Goal: Information Seeking & Learning: Understand process/instructions

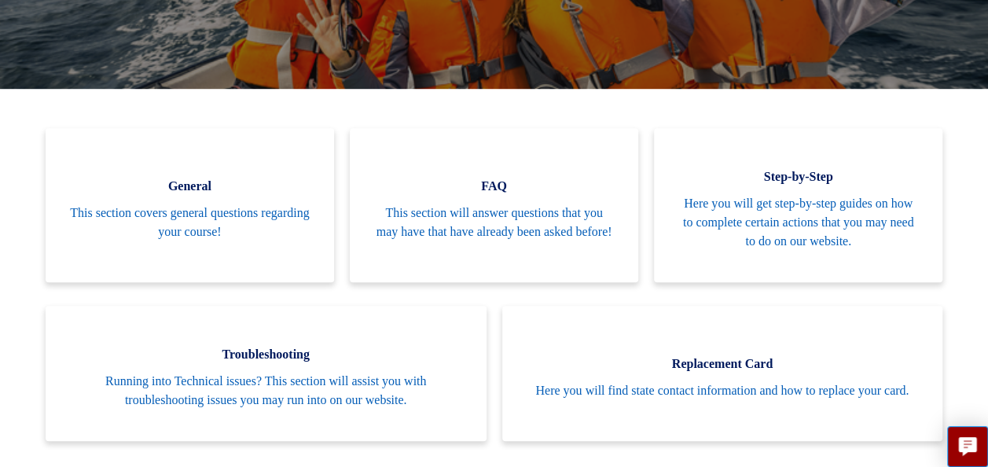
scroll to position [261, 0]
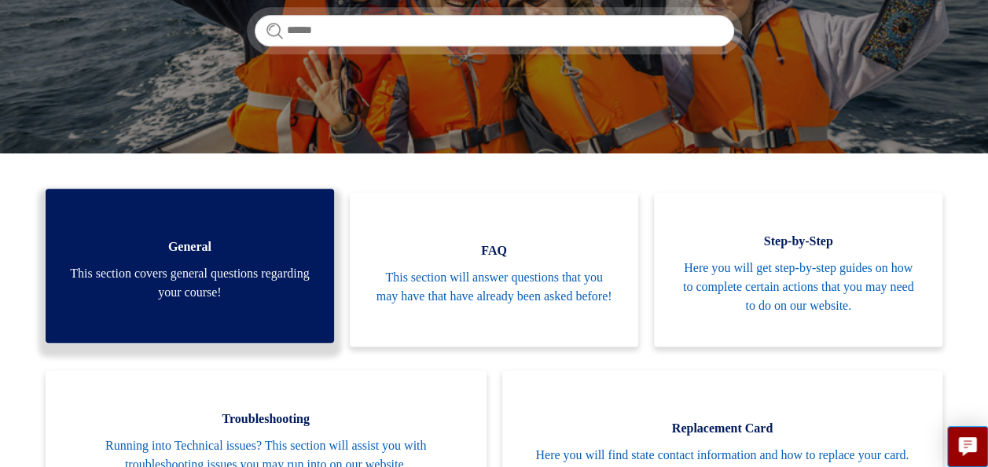
click at [199, 282] on span "This section covers general questions regarding your course!" at bounding box center [189, 283] width 241 height 38
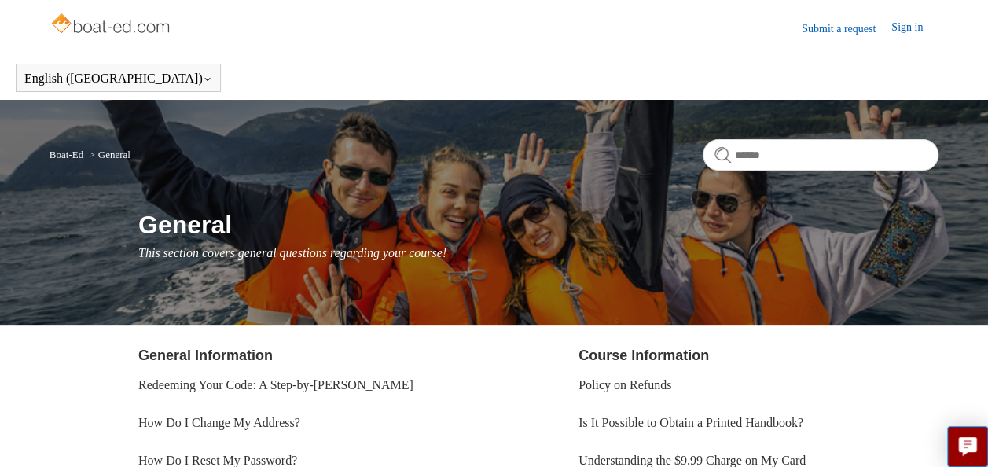
click at [321, 391] on li "Redeeming Your Code: A Step-by-Step Guide" at bounding box center [318, 385] width 360 height 38
click at [319, 380] on link "Redeeming Your Code: A Step-by-Step Guide" at bounding box center [275, 384] width 275 height 13
